Goal: Transaction & Acquisition: Purchase product/service

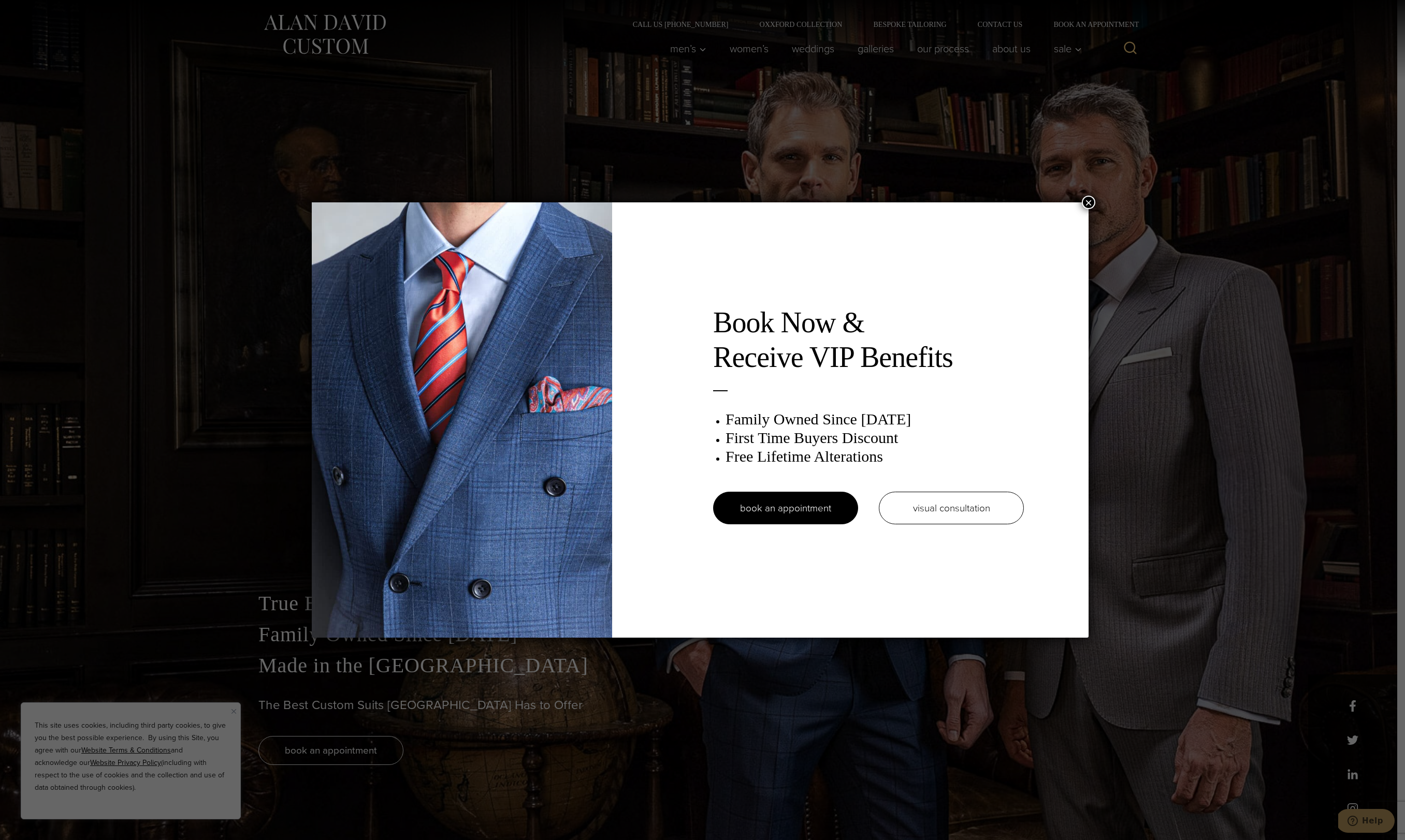
click at [485, 698] on div "Book Now & Receive VIP Benefits Family Owned Since 1913 First Time Buyers Disco…" at bounding box center [702, 420] width 1405 height 840
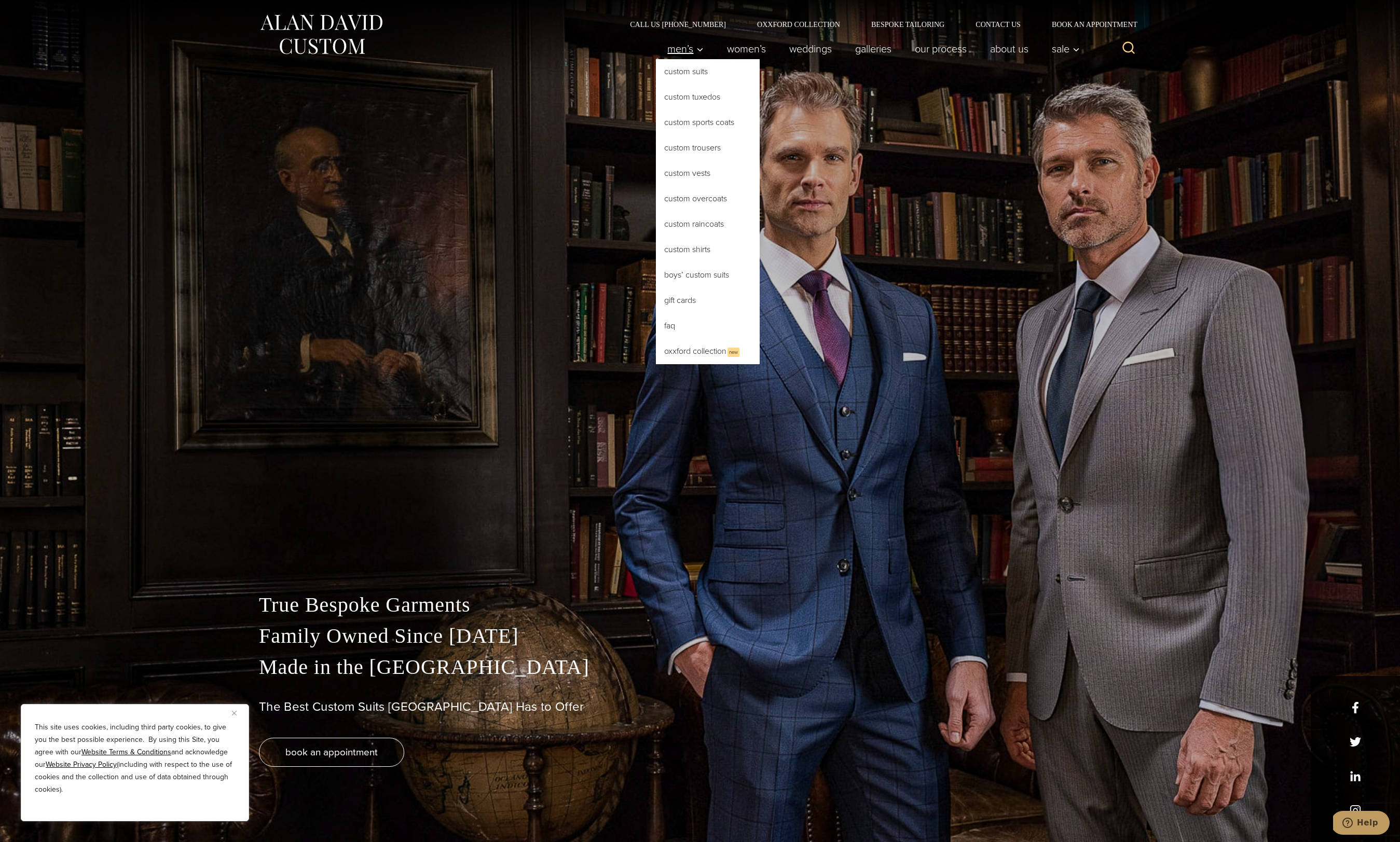
click at [681, 43] on span "Men’s" at bounding box center [685, 49] width 36 height 11
click at [686, 74] on link "Custom Suits" at bounding box center [708, 72] width 104 height 25
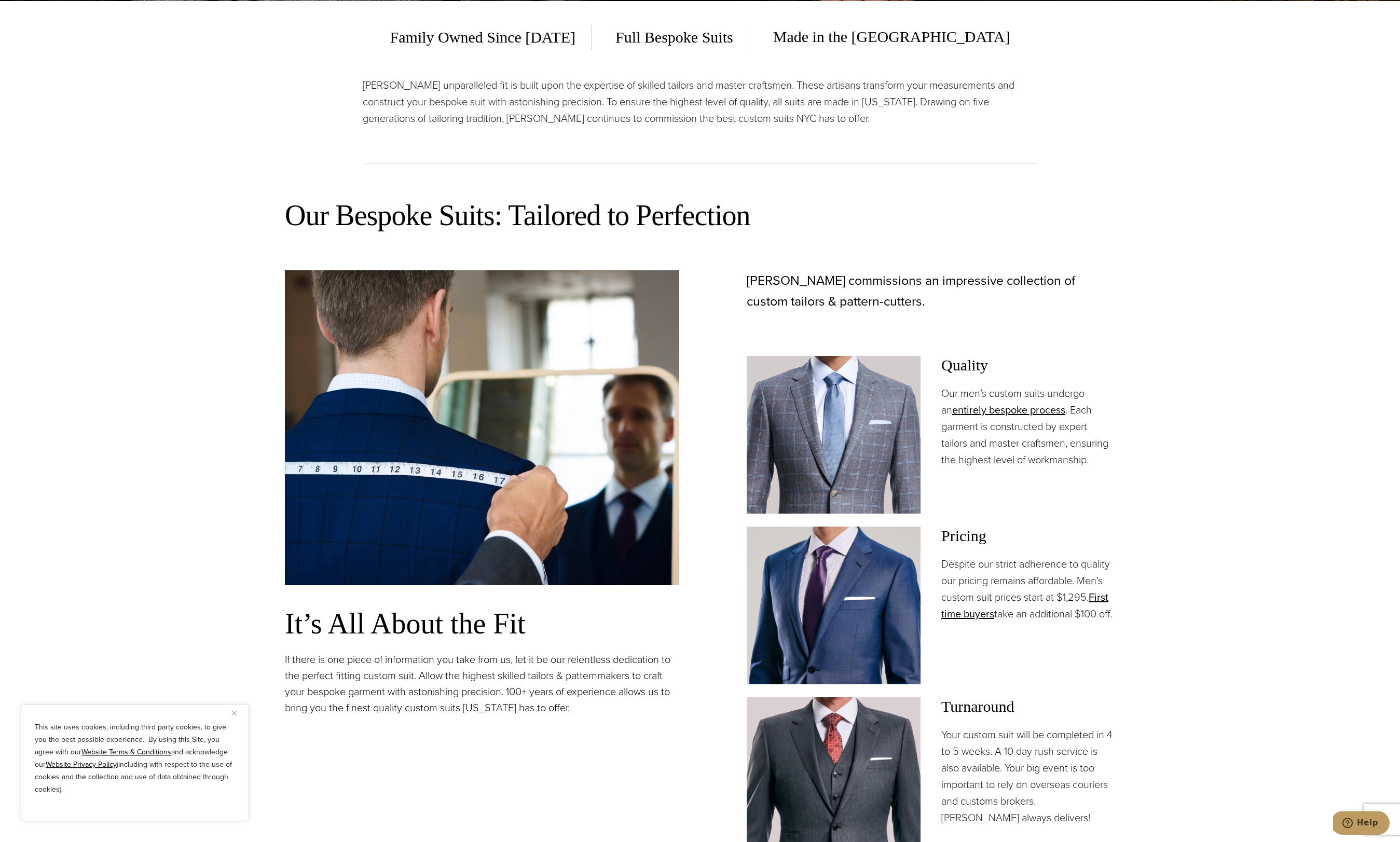
scroll to position [810, 0]
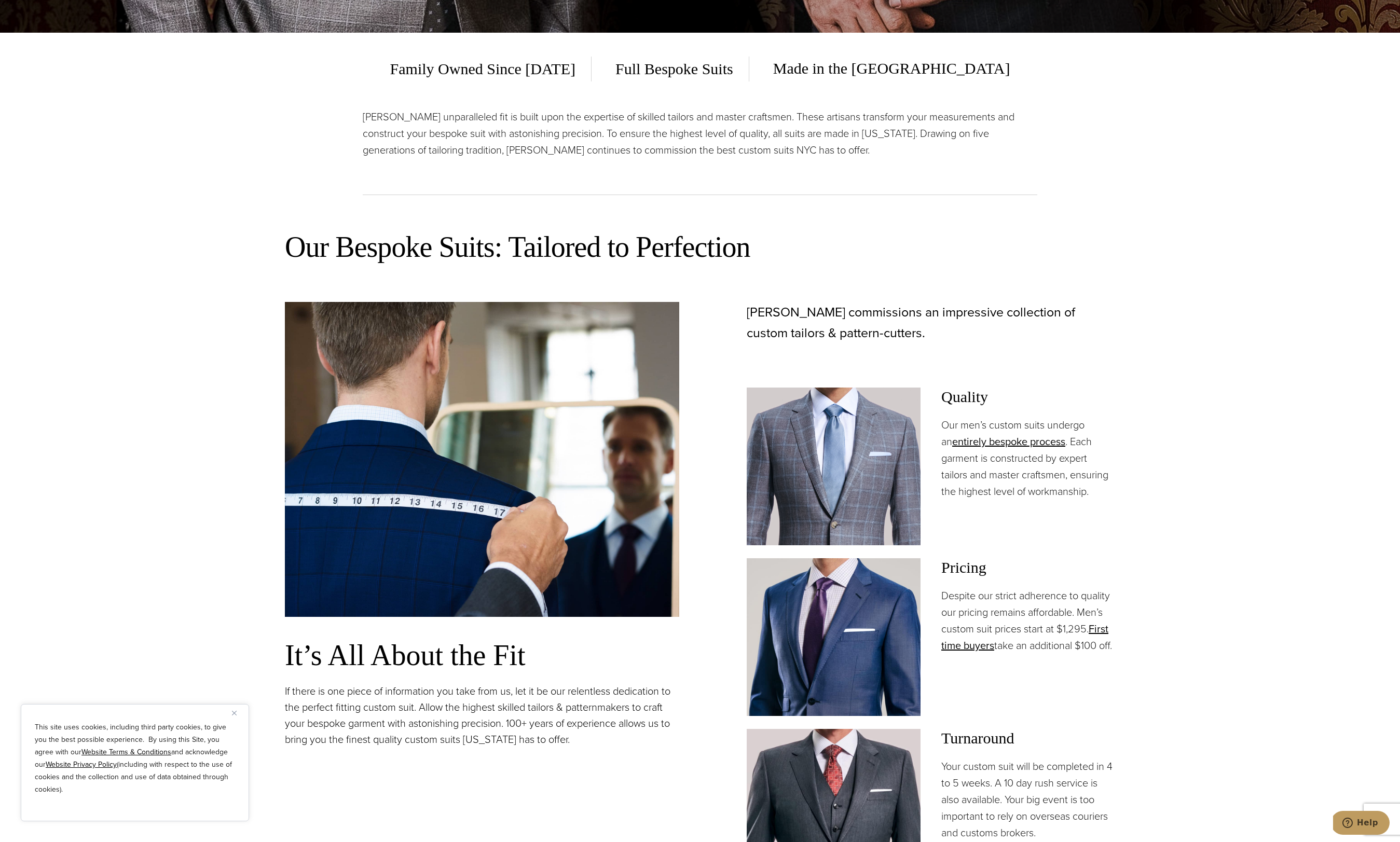
click at [816, 424] on img at bounding box center [834, 466] width 174 height 158
click at [972, 394] on h3 "Quality" at bounding box center [1028, 397] width 174 height 18
click at [886, 436] on img at bounding box center [834, 466] width 174 height 158
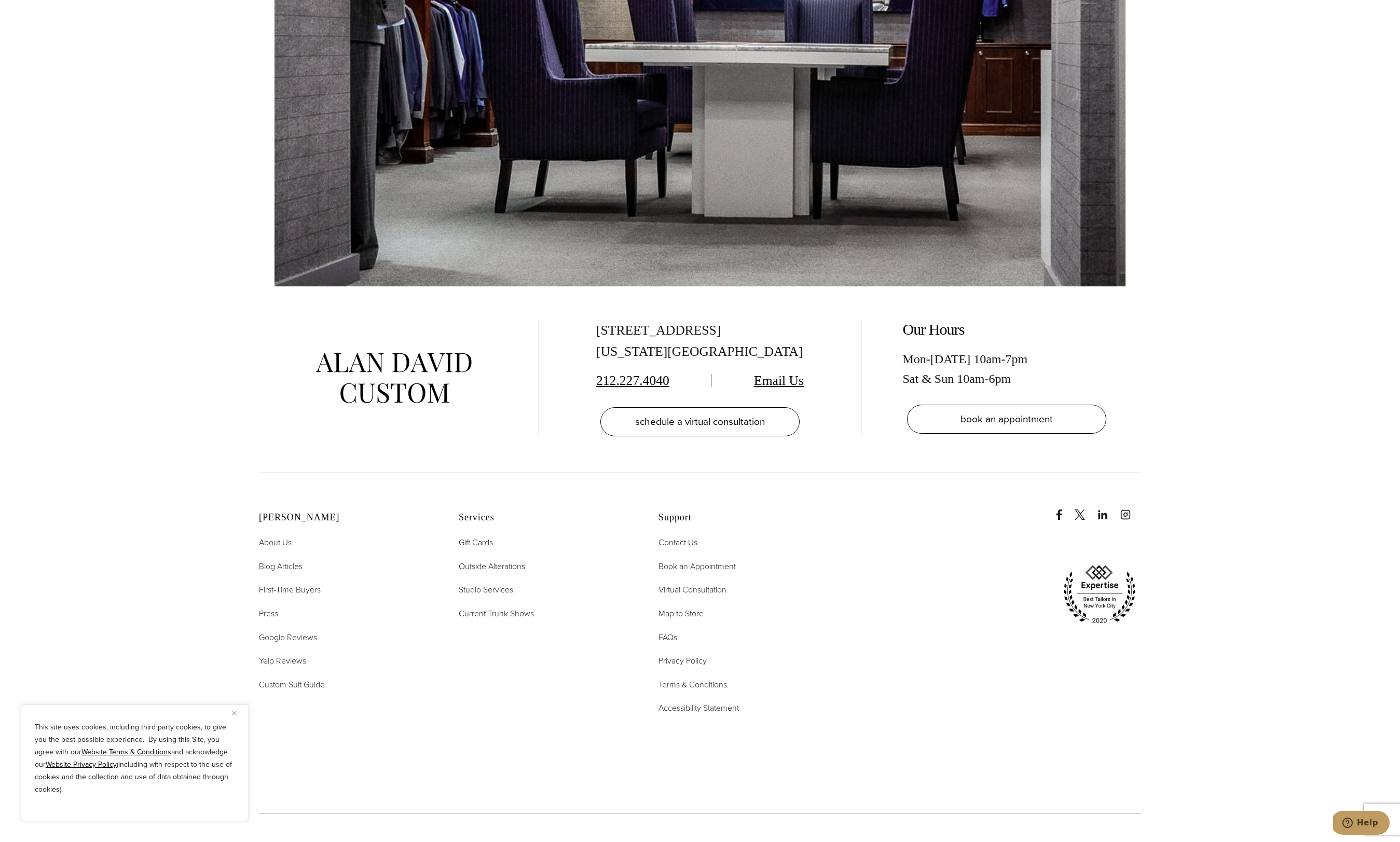
scroll to position [8099, 0]
